Goal: Find specific page/section

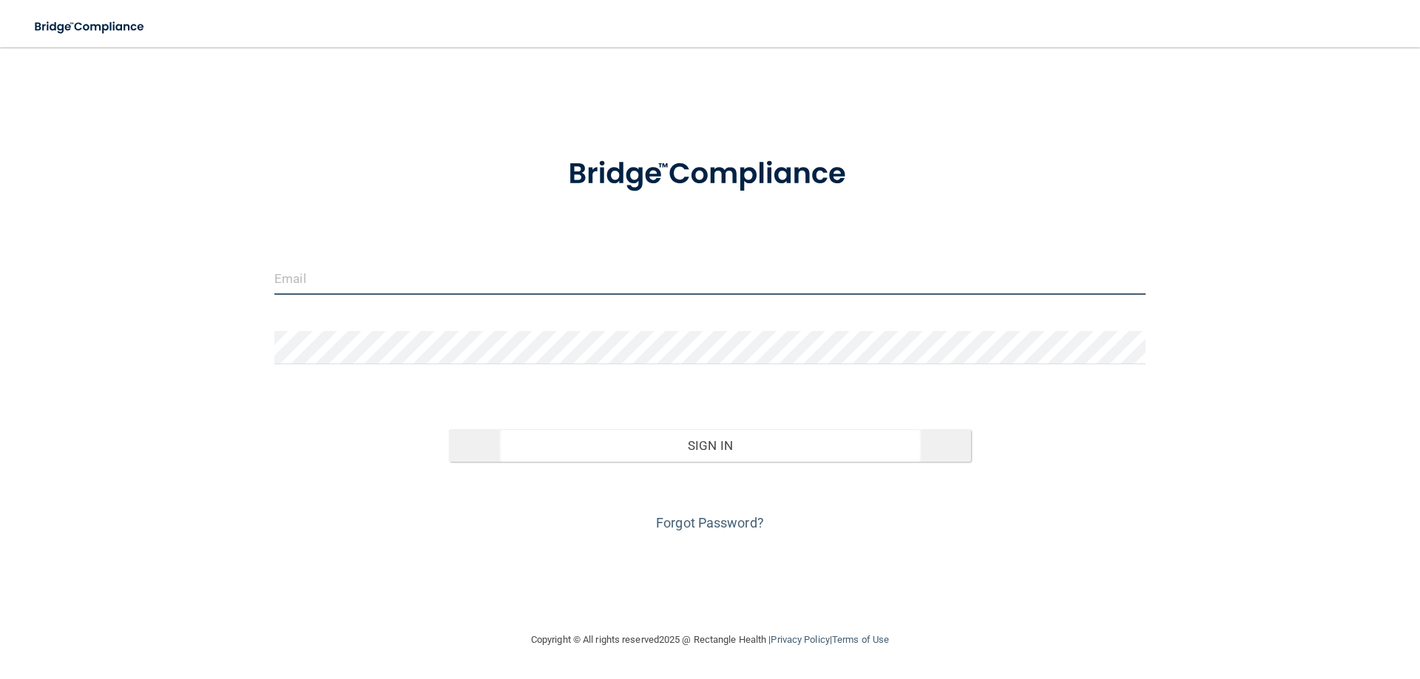
type input "[EMAIL_ADDRESS][DOMAIN_NAME]"
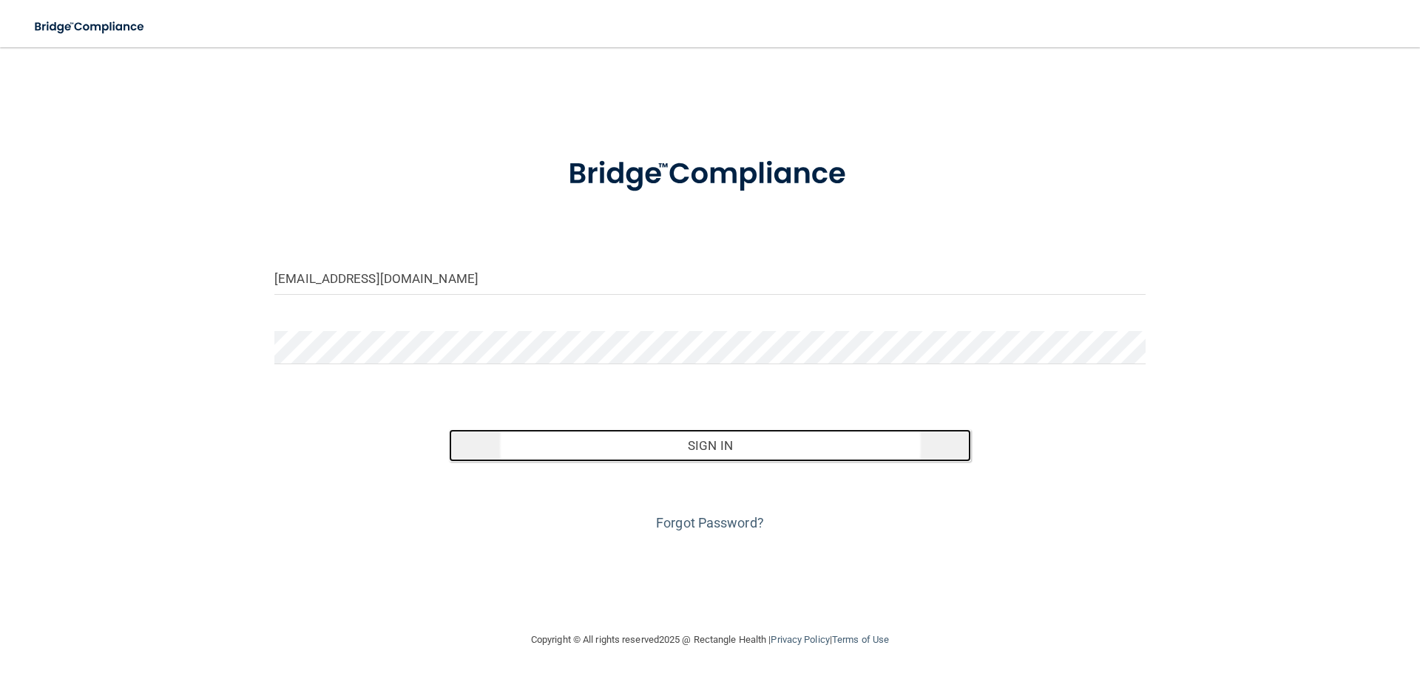
click at [739, 447] on button "Sign In" at bounding box center [710, 446] width 523 height 33
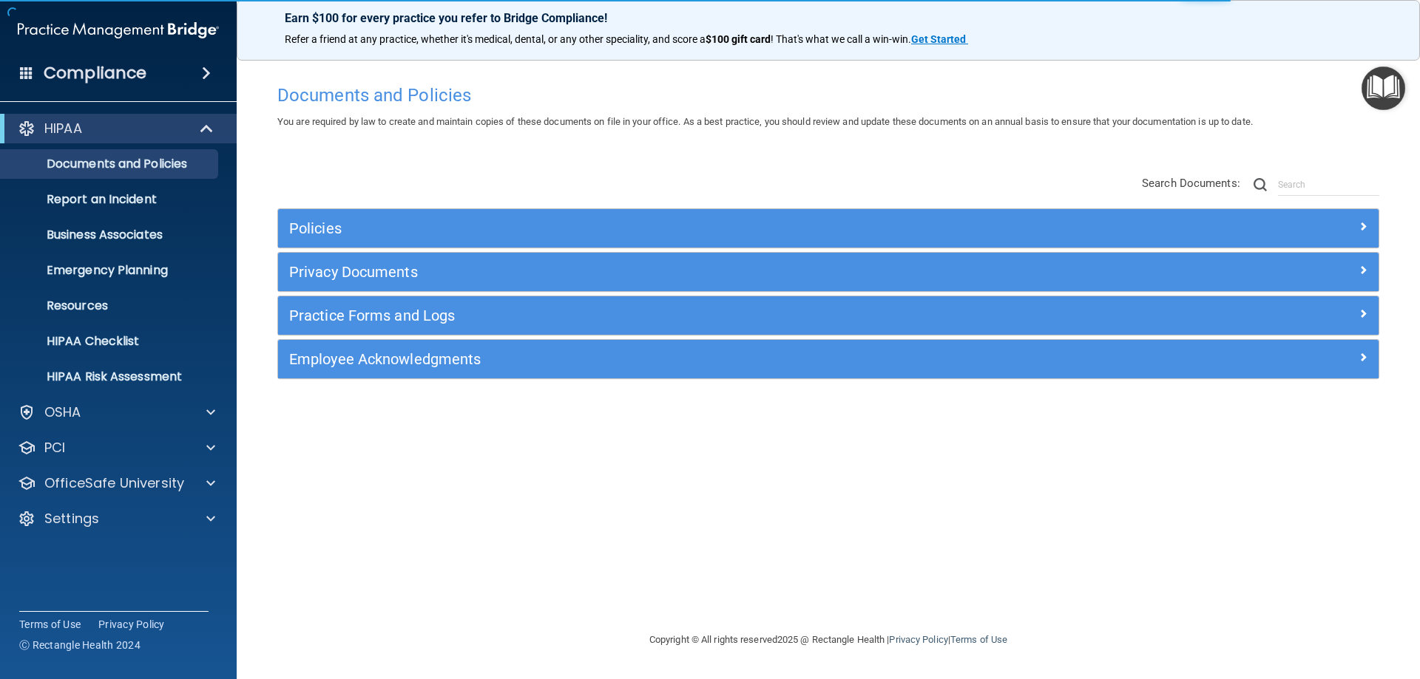
click at [211, 73] on span at bounding box center [206, 73] width 9 height 18
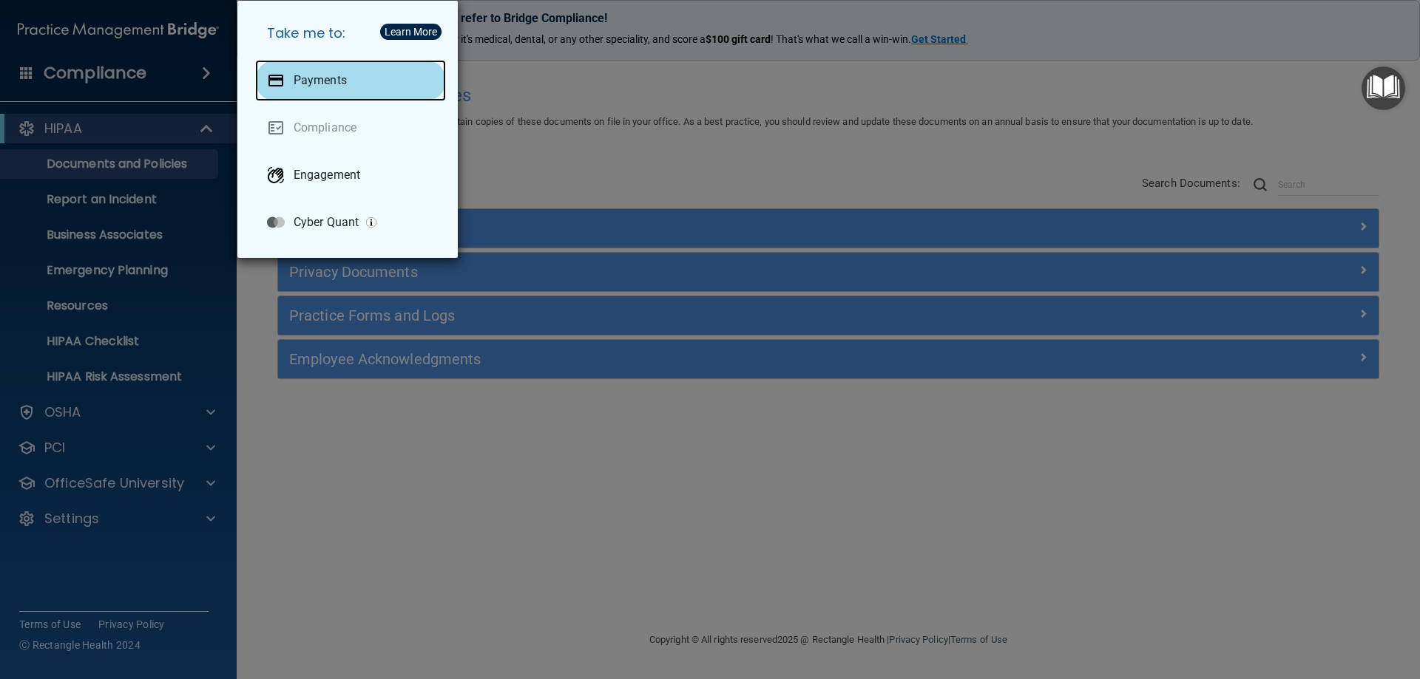
click at [326, 81] on p "Payments" at bounding box center [320, 80] width 53 height 15
